Goal: Task Accomplishment & Management: Manage account settings

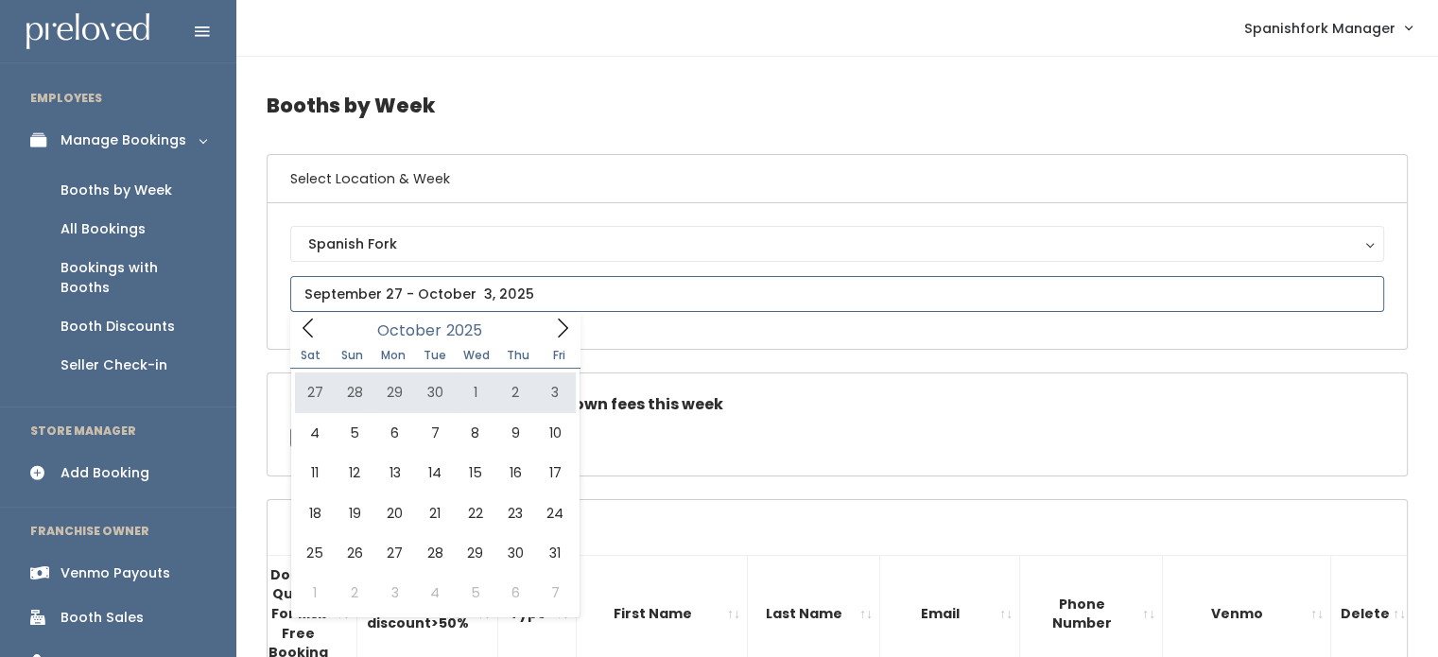
click at [306, 331] on icon at bounding box center [308, 328] width 21 height 21
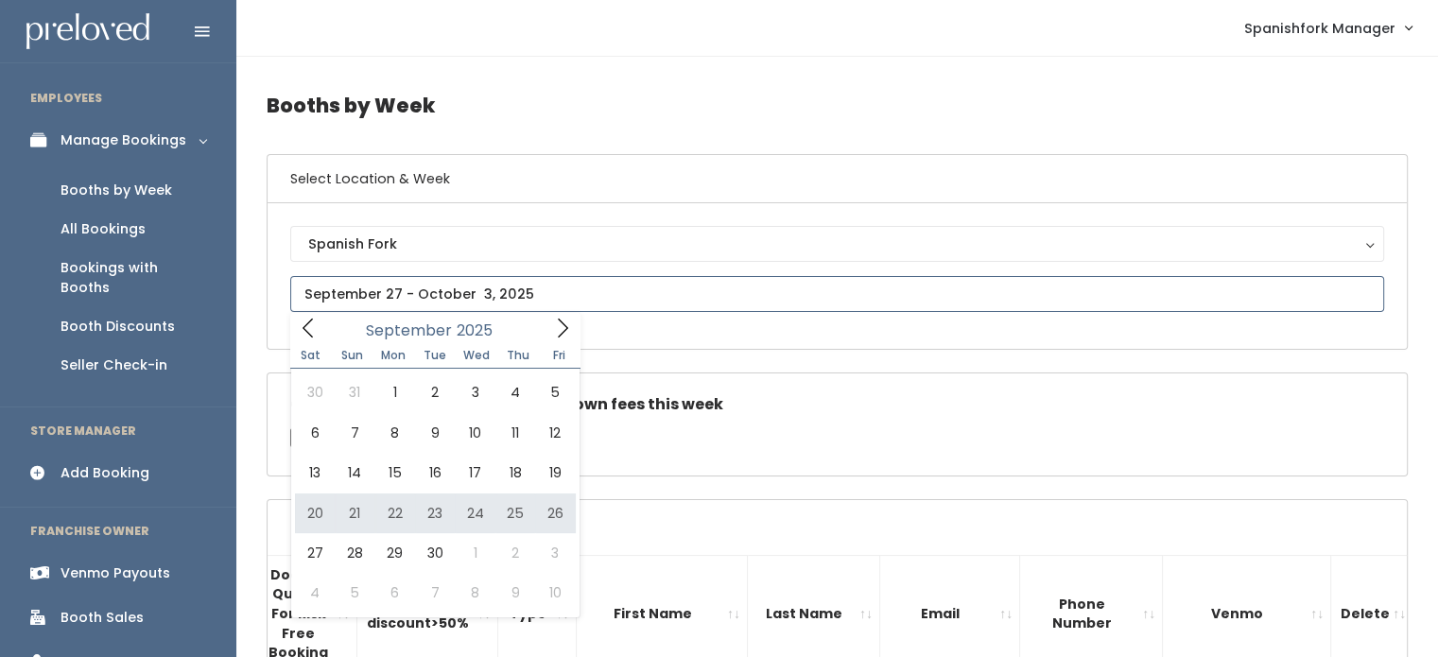
type input "September 20 to September 26"
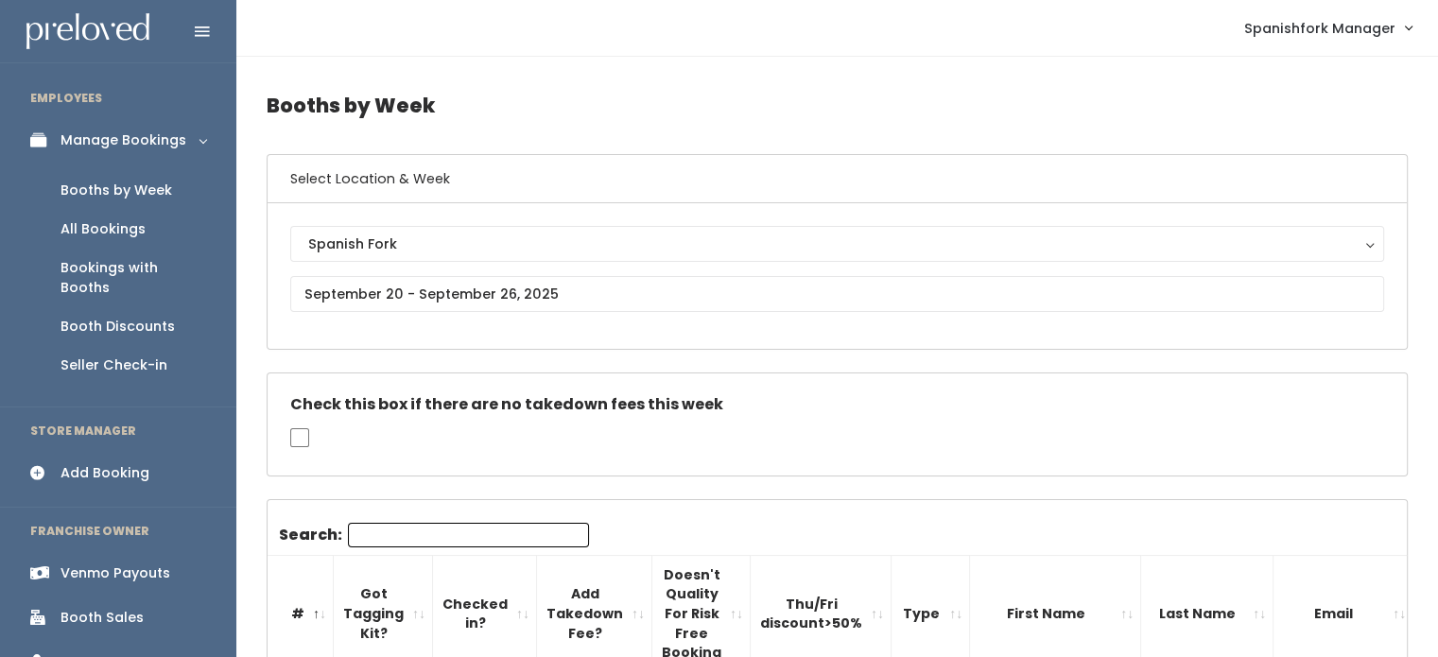
scroll to position [68, 0]
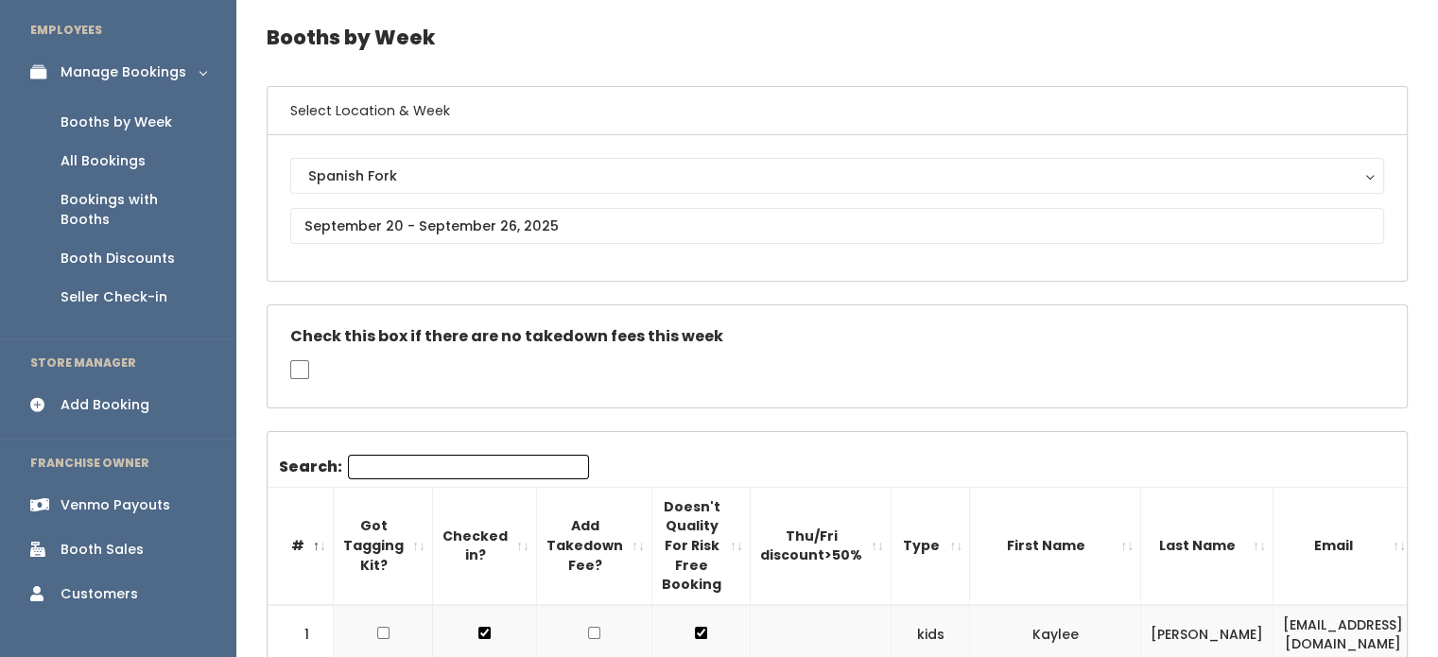
click at [375, 459] on input "Search:" at bounding box center [468, 467] width 241 height 25
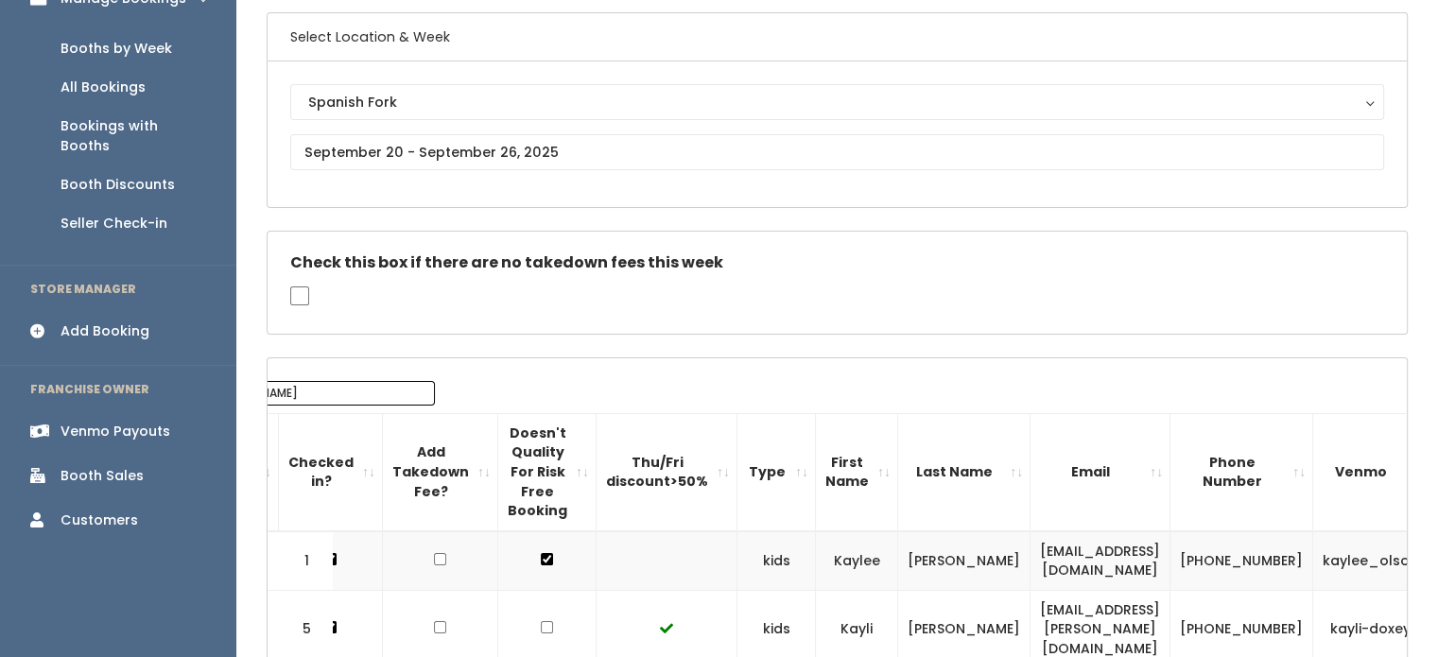
scroll to position [0, 0]
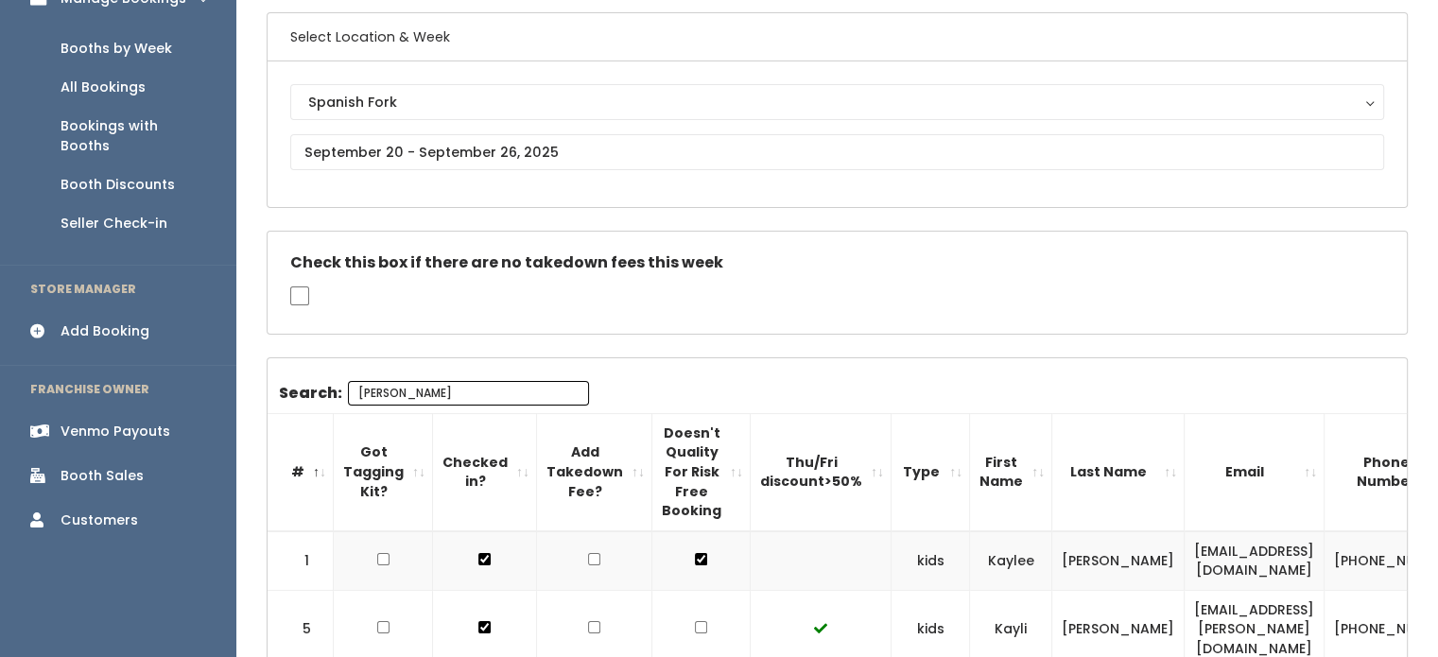
click at [408, 396] on input "[PERSON_NAME]" at bounding box center [468, 393] width 241 height 25
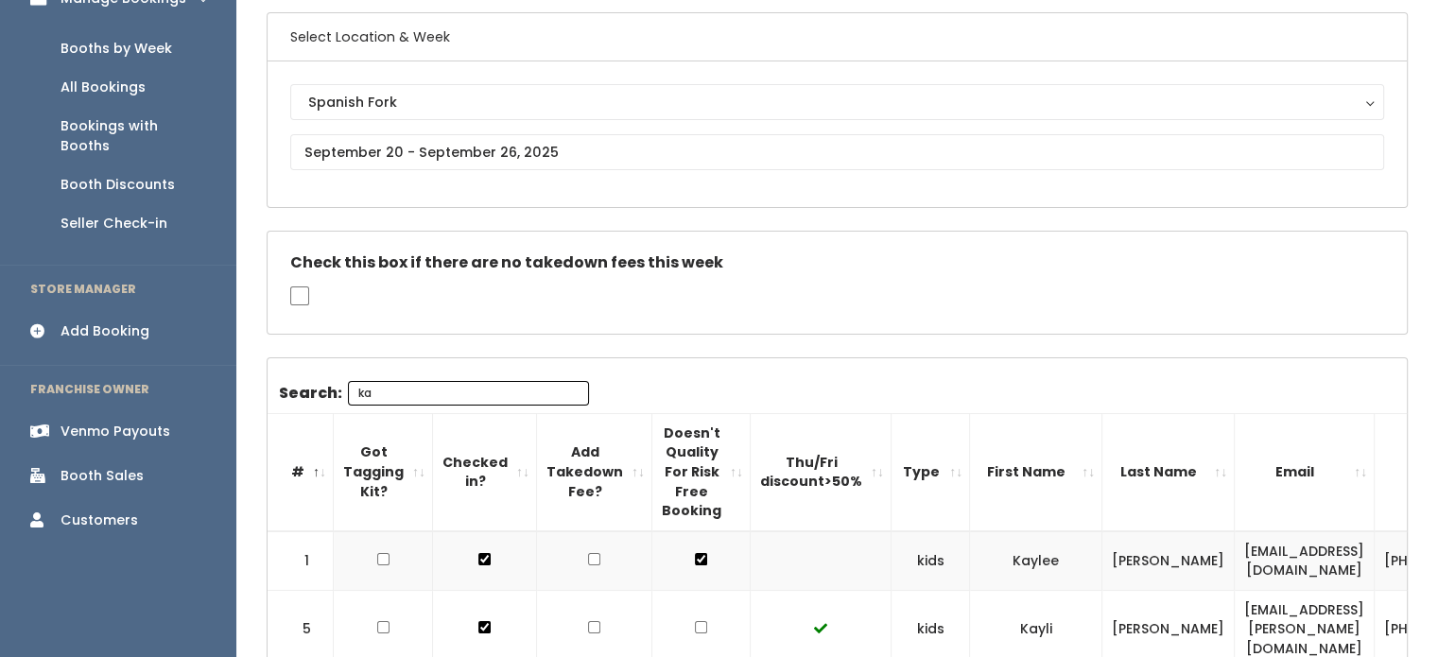
type input "k"
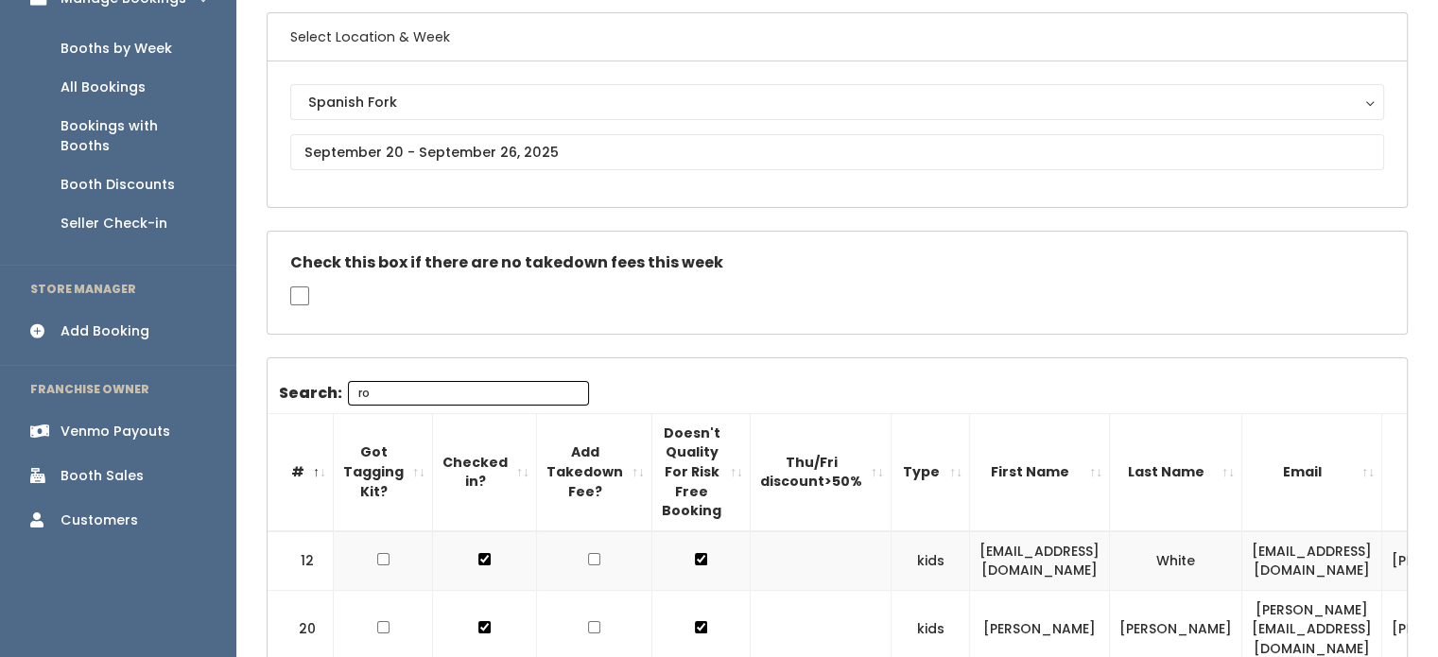
type input "r"
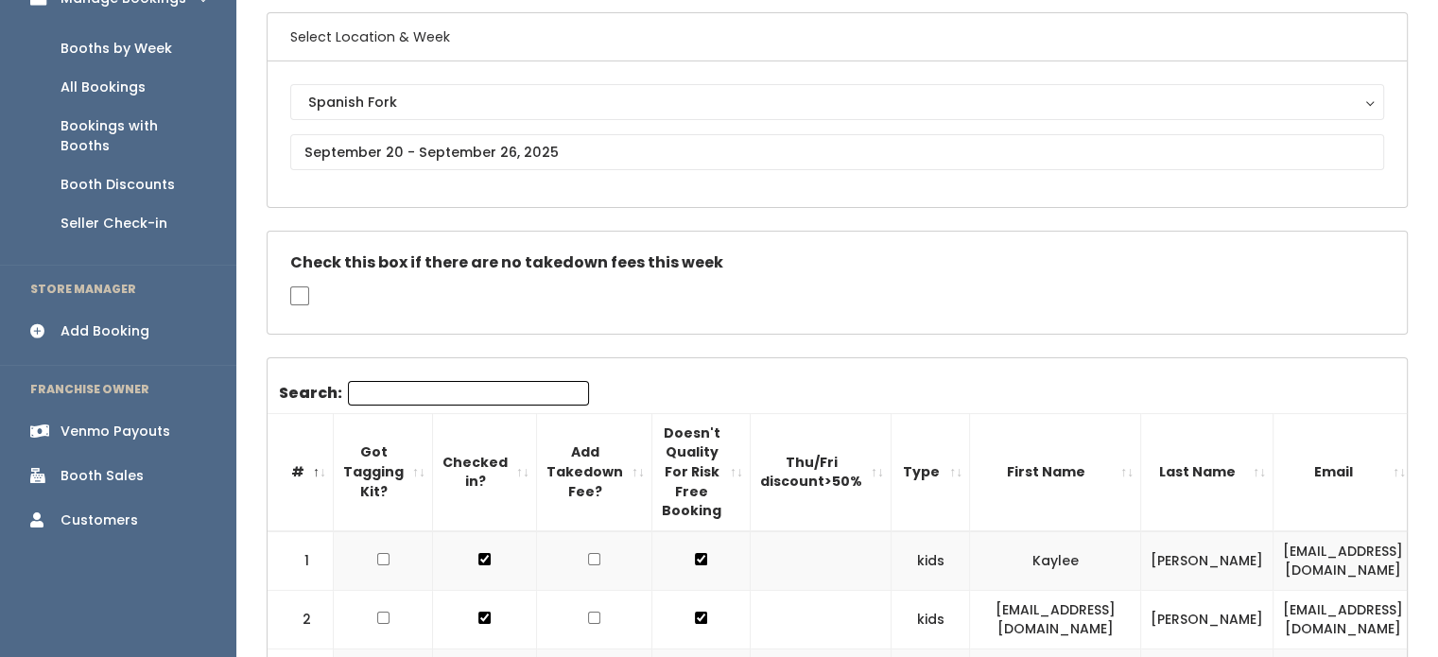
paste input "[EMAIL_ADDRESS][PERSON_NAME][DOMAIN_NAME]"
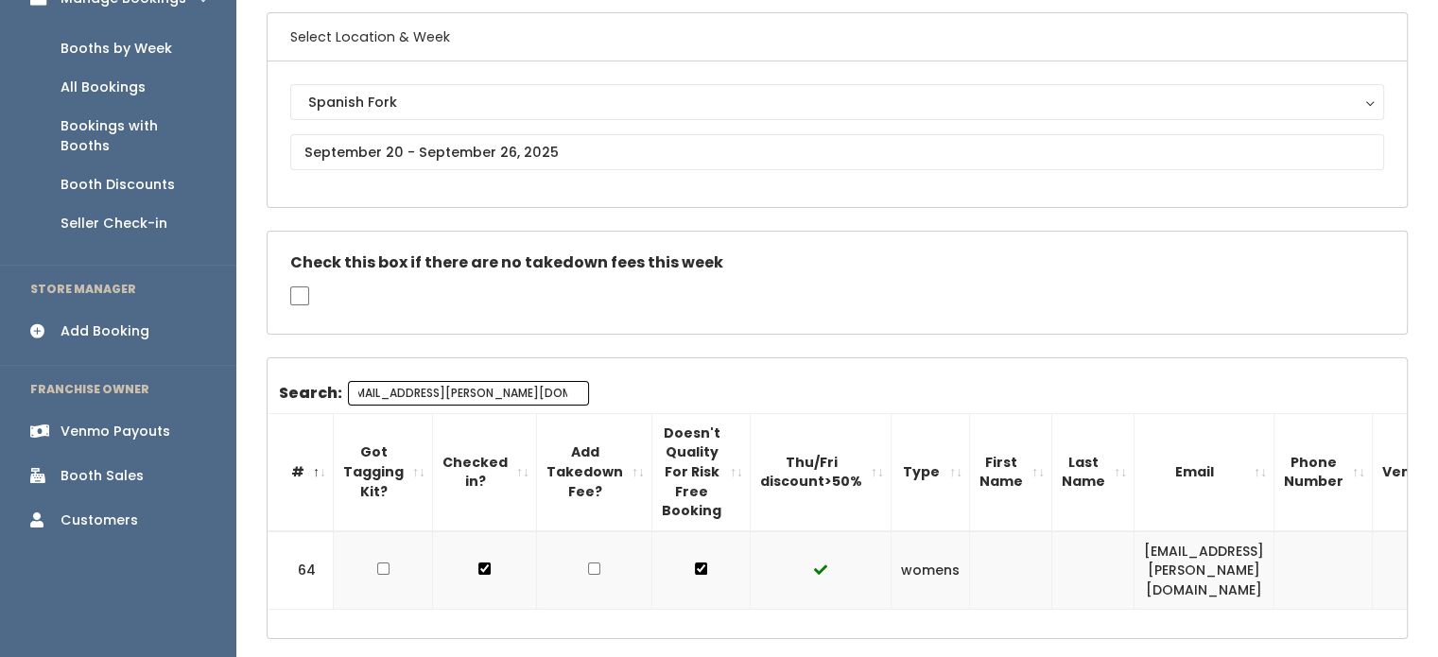
type input "[EMAIL_ADDRESS][PERSON_NAME][DOMAIN_NAME]"
click at [787, 571] on td at bounding box center [821, 570] width 141 height 78
click at [72, 466] on link "Booth Sales" at bounding box center [118, 476] width 236 height 43
click at [66, 466] on div "Booth Sales" at bounding box center [102, 476] width 83 height 20
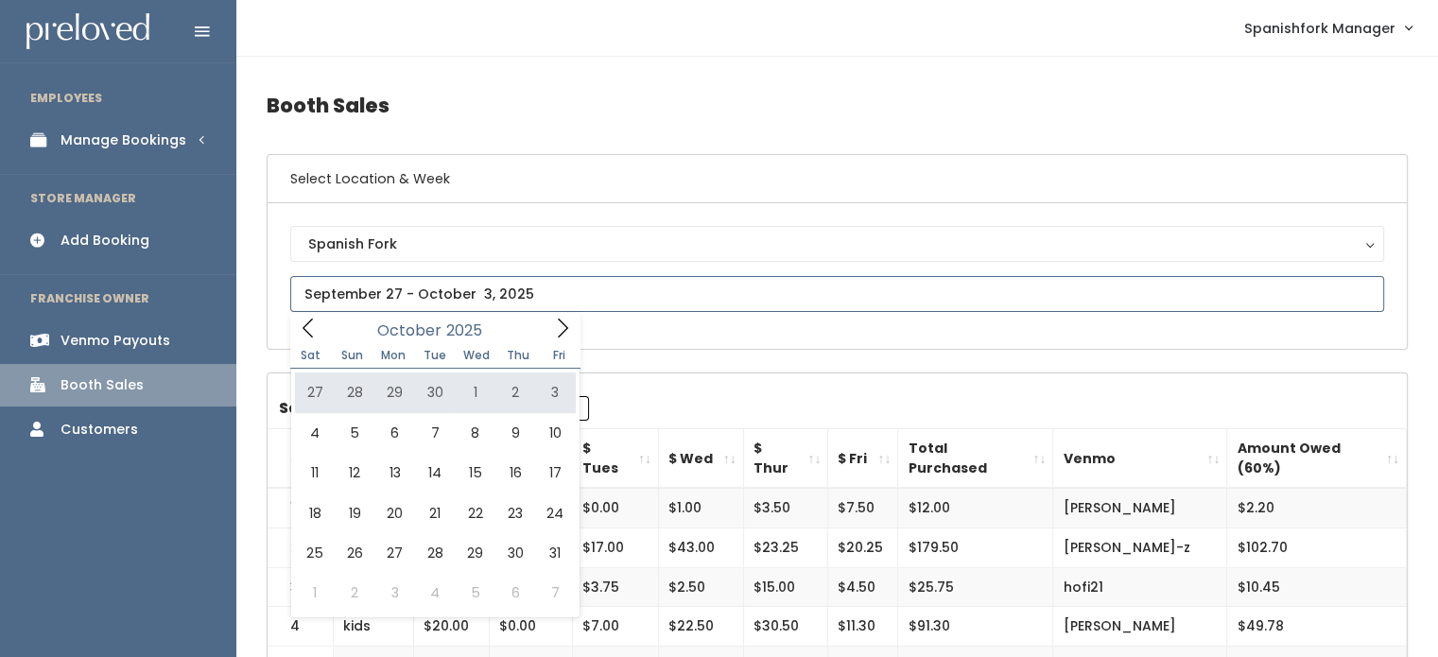
type input "[DATE] to [DATE]"
